Goal: Obtain resource: Obtain resource

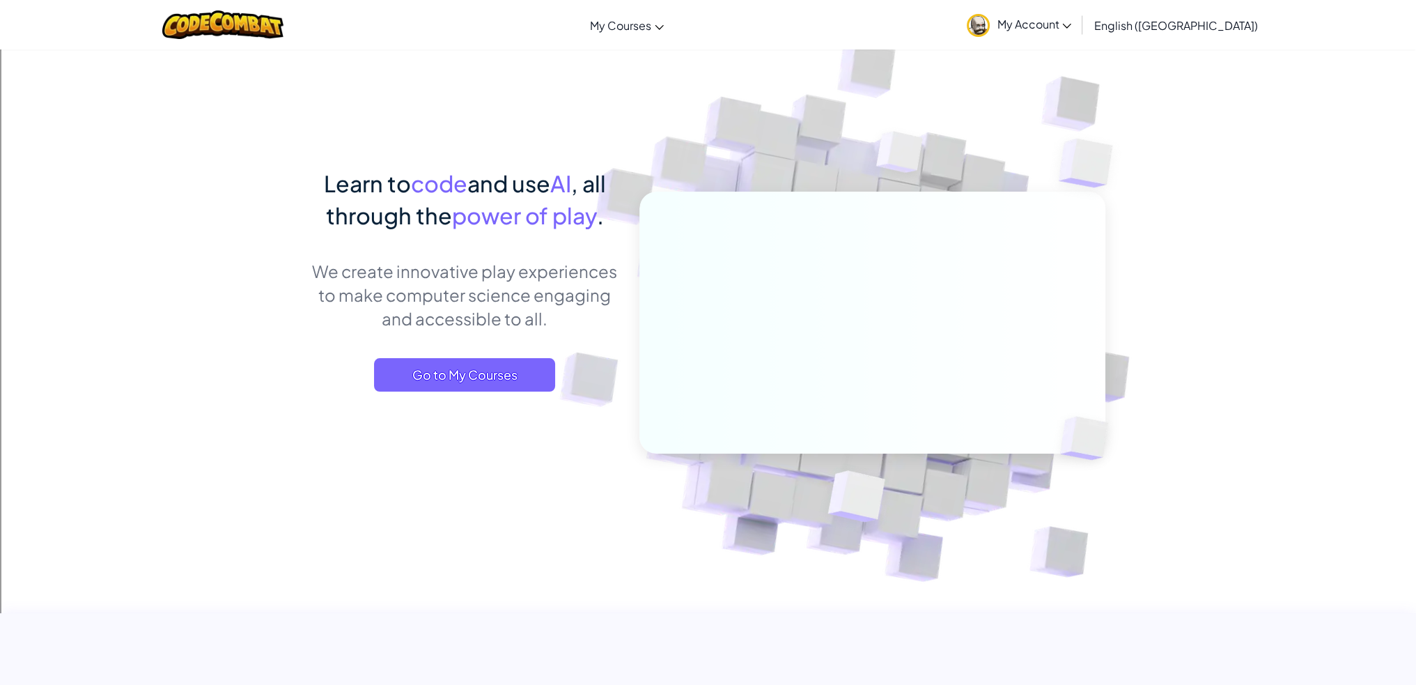
click at [1071, 24] on span "My Account" at bounding box center [1034, 24] width 75 height 15
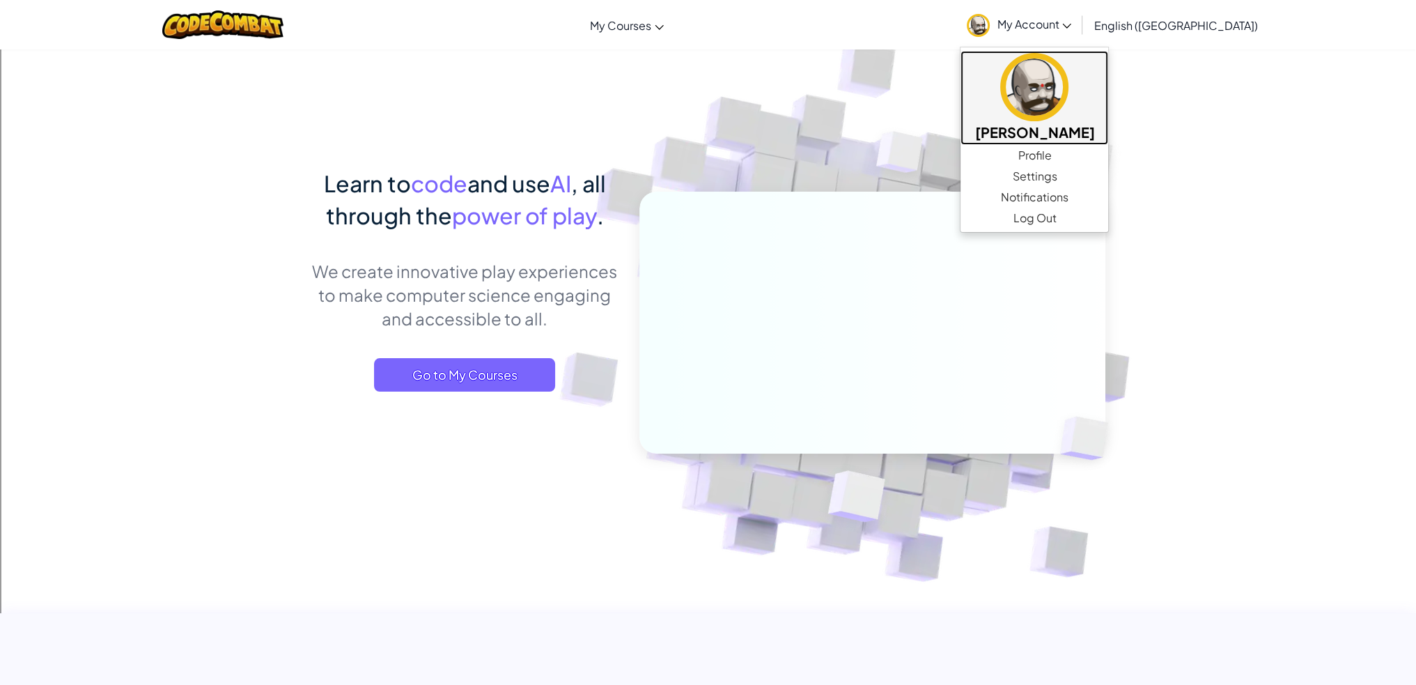
click at [1068, 100] on img at bounding box center [1034, 87] width 68 height 68
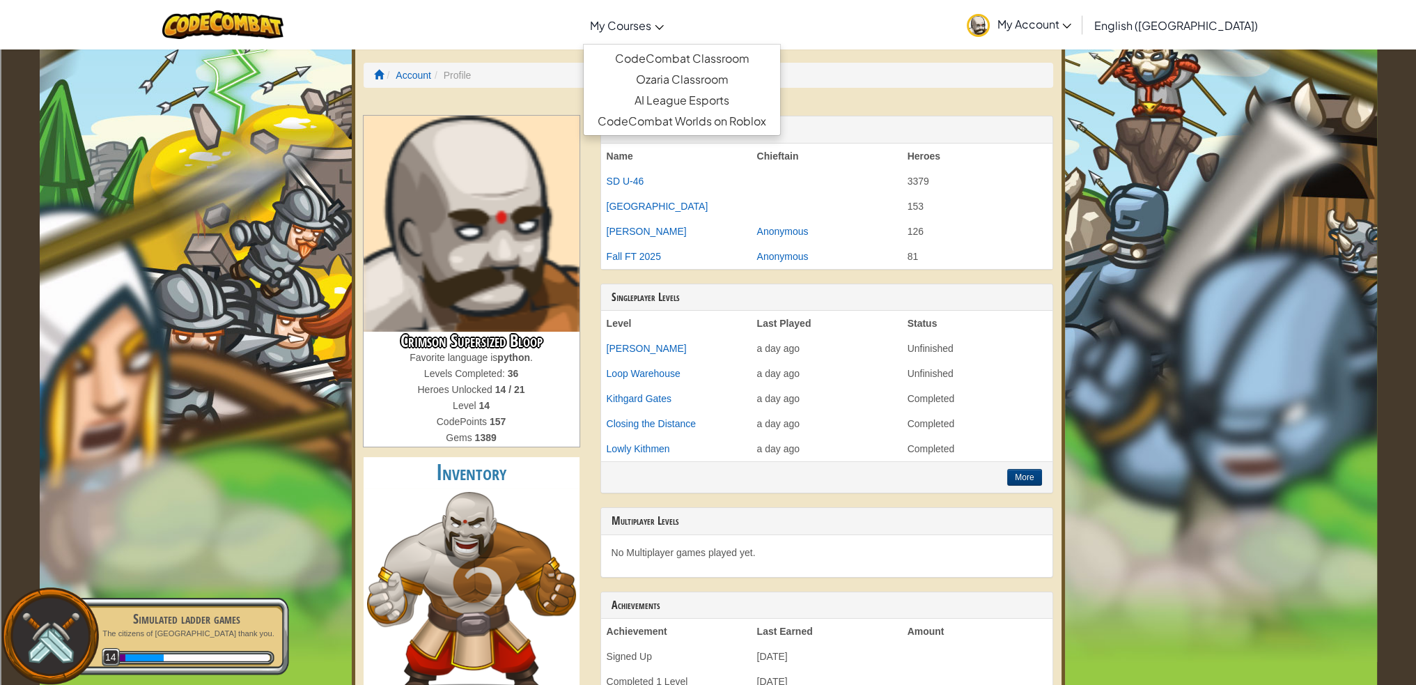
click at [671, 41] on link "My Courses" at bounding box center [627, 25] width 88 height 38
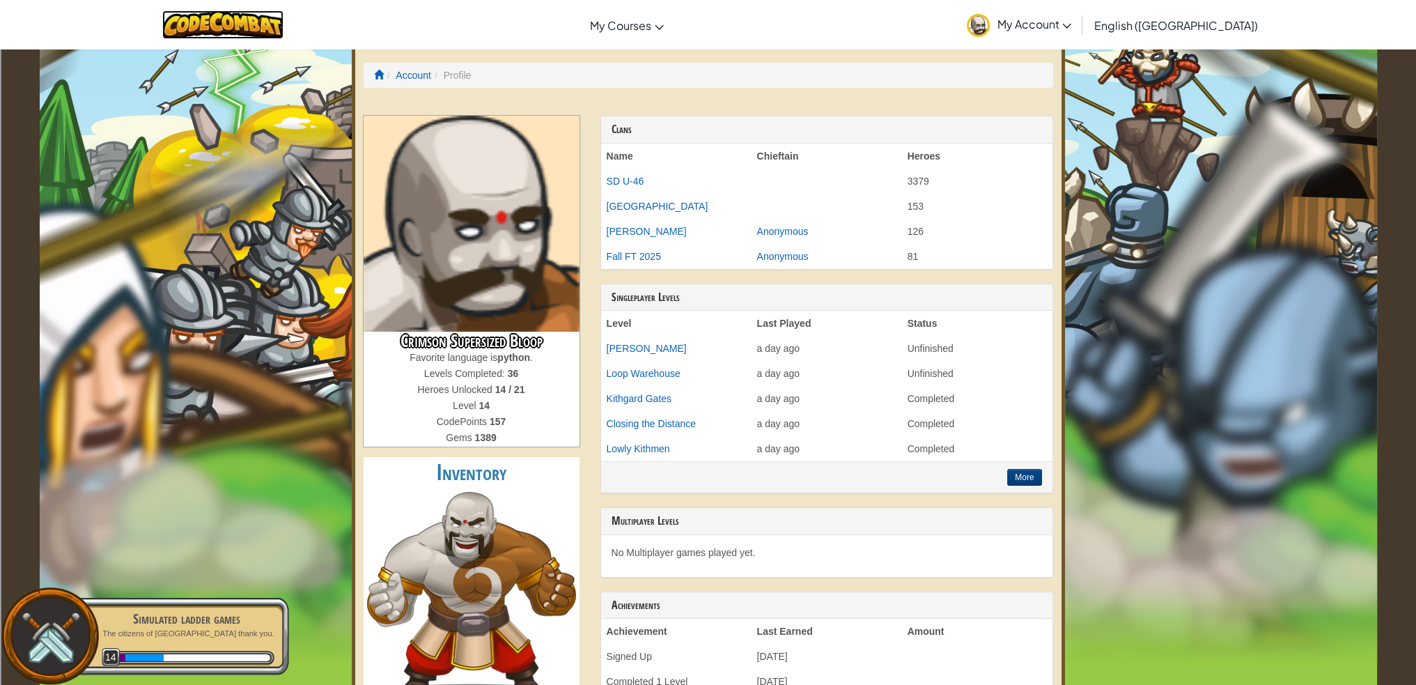
click at [226, 13] on img at bounding box center [223, 24] width 122 height 29
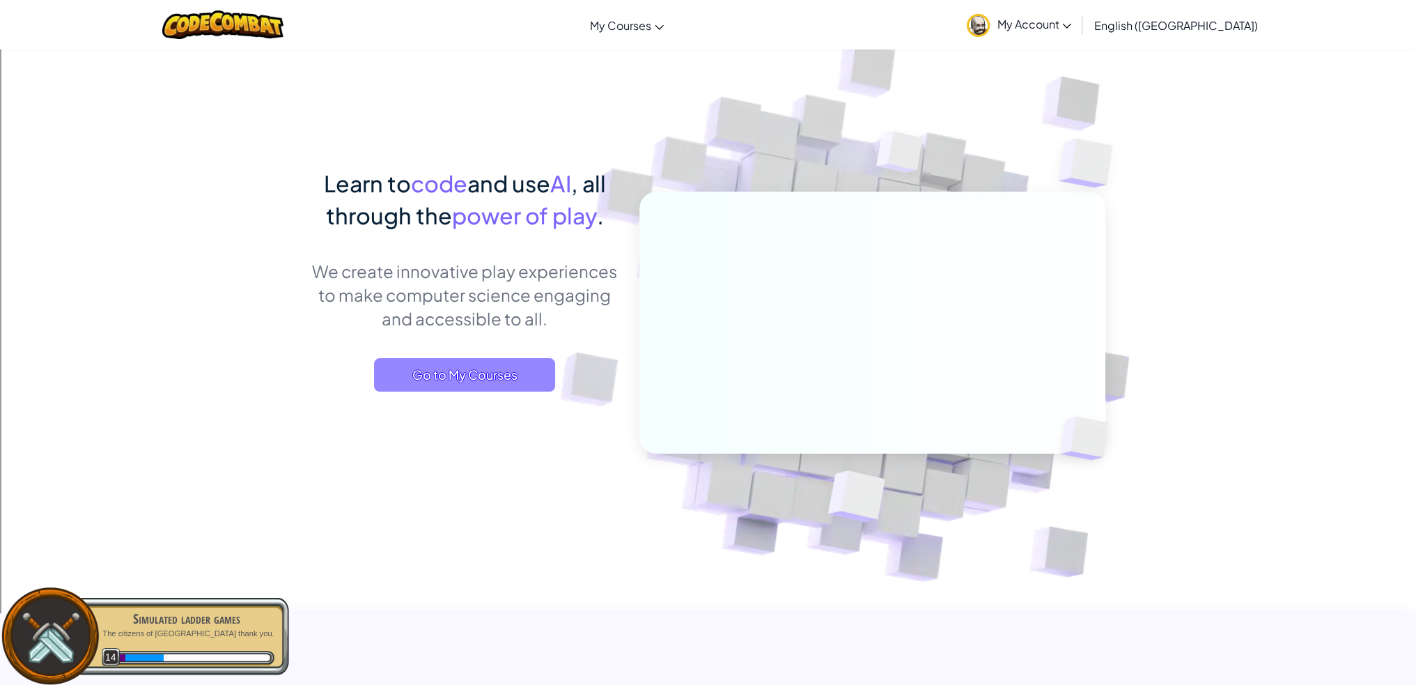
click at [498, 371] on span "Go to My Courses" at bounding box center [464, 374] width 181 height 33
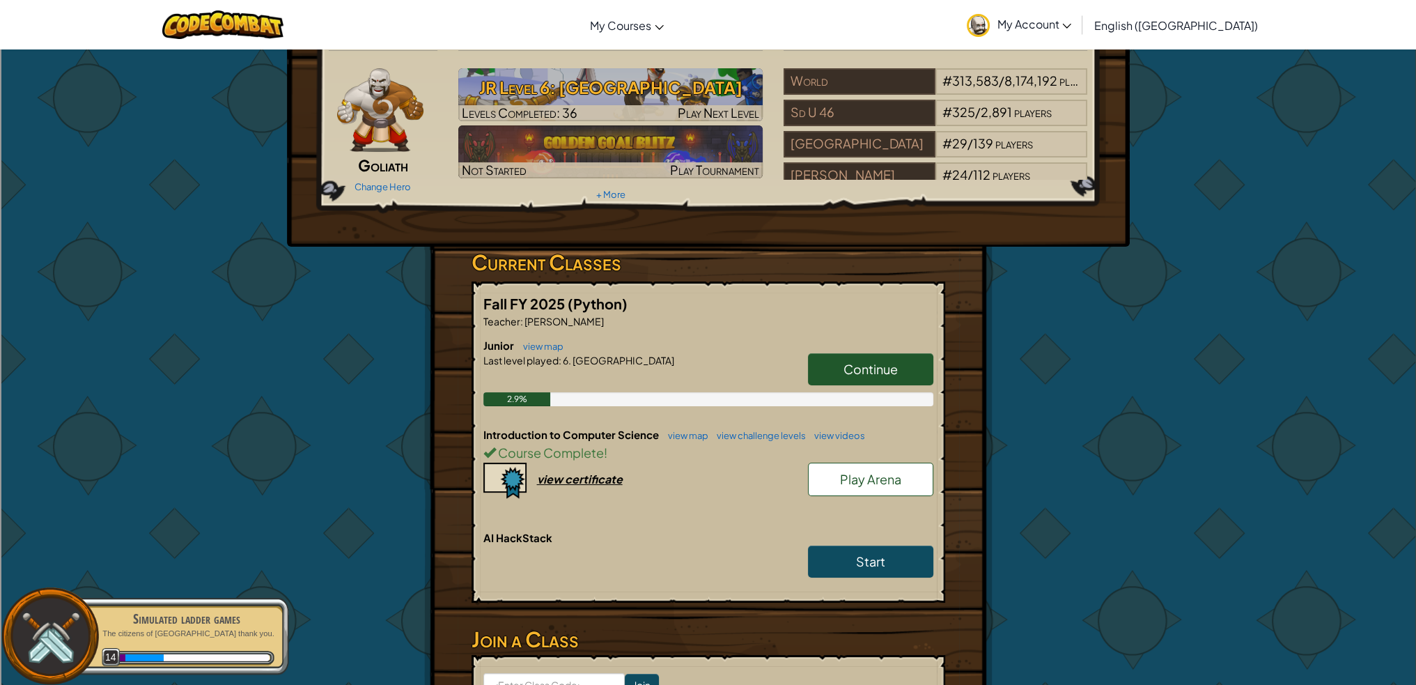
scroll to position [70, 0]
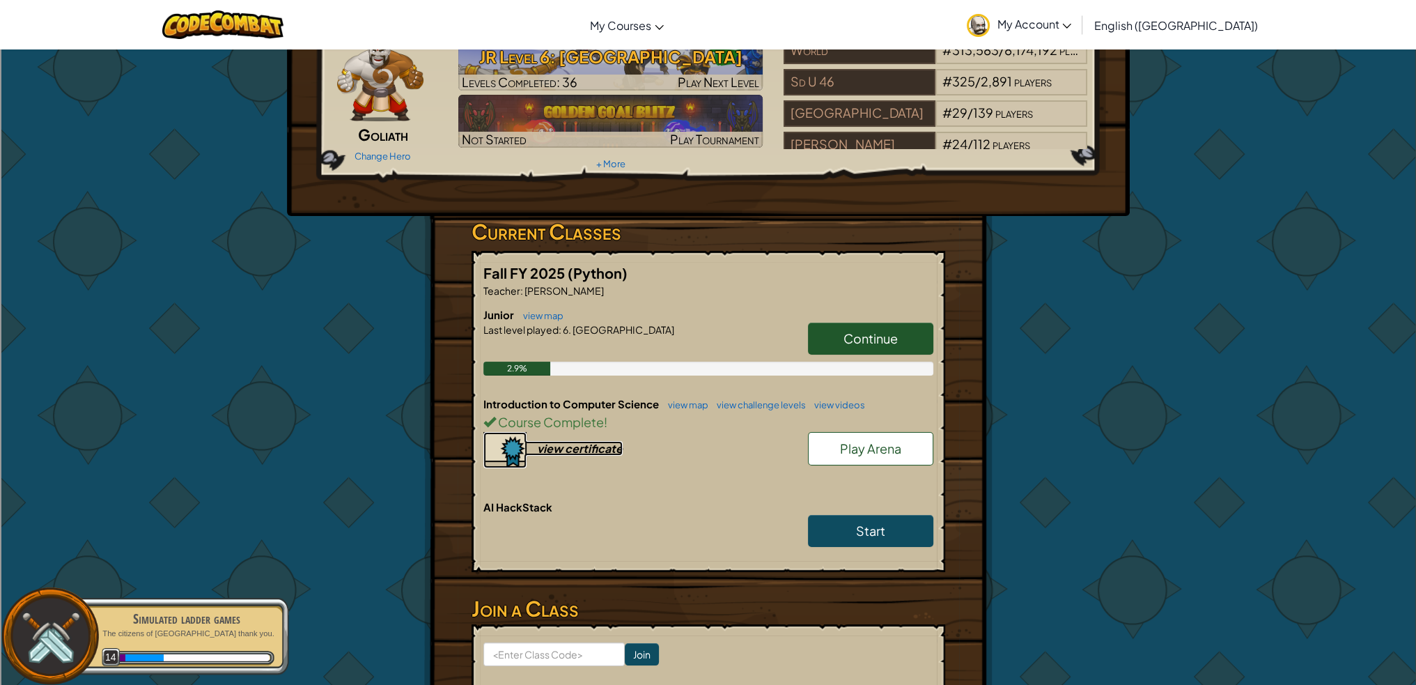
click at [549, 453] on div "view certificate" at bounding box center [580, 448] width 86 height 15
